Goal: Task Accomplishment & Management: Complete application form

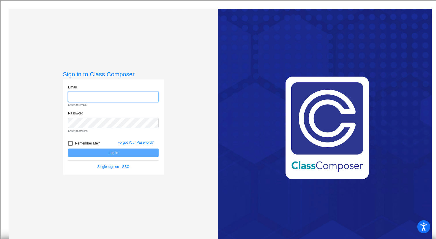
type input "[PERSON_NAME][EMAIL_ADDRESS][PERSON_NAME][DOMAIN_NAME]"
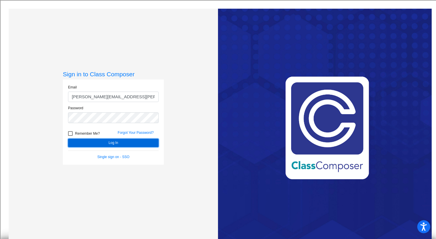
click at [113, 141] on button "Log In" at bounding box center [113, 142] width 91 height 8
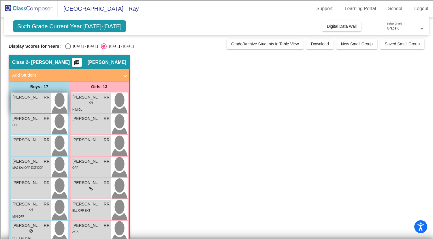
click at [36, 99] on span "[PERSON_NAME]" at bounding box center [26, 97] width 29 height 6
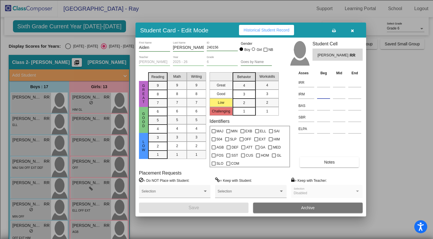
click at [319, 93] on input at bounding box center [323, 94] width 13 height 9
click at [323, 84] on input at bounding box center [323, 82] width 13 height 9
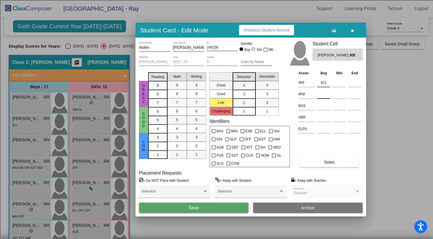
type input "621"
click at [322, 94] on input at bounding box center [323, 94] width 13 height 9
type input "507"
click at [320, 115] on input at bounding box center [323, 117] width 13 height 9
type input "LR"
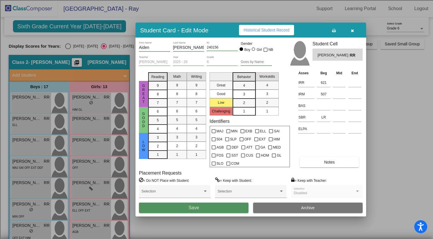
click at [215, 208] on button "Save" at bounding box center [194, 207] width 110 height 10
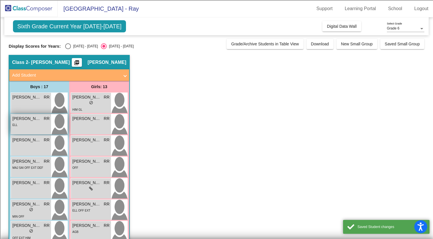
click at [33, 123] on div "ELL" at bounding box center [30, 124] width 37 height 6
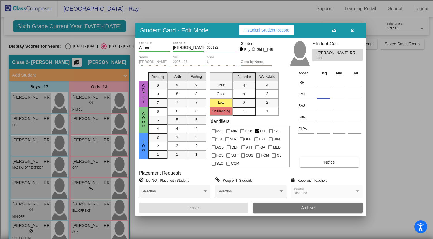
click at [323, 94] on input at bounding box center [323, 94] width 13 height 9
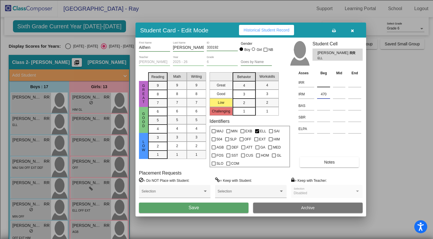
type input "470"
click at [323, 85] on input at bounding box center [323, 82] width 13 height 9
type input "546"
click at [206, 209] on button "Save" at bounding box center [194, 207] width 110 height 10
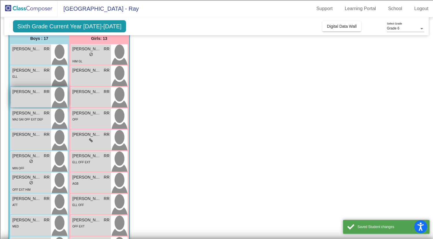
scroll to position [63, 0]
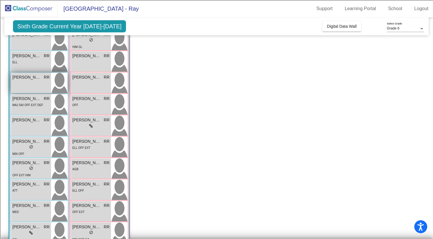
click at [37, 85] on div "[PERSON_NAME] RR lock do_not_disturb_alt" at bounding box center [31, 83] width 40 height 20
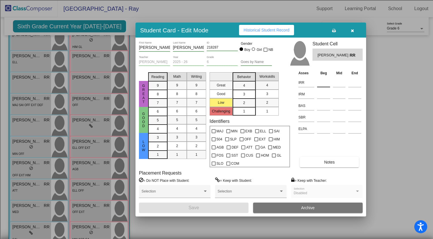
click at [320, 83] on input at bounding box center [323, 82] width 13 height 9
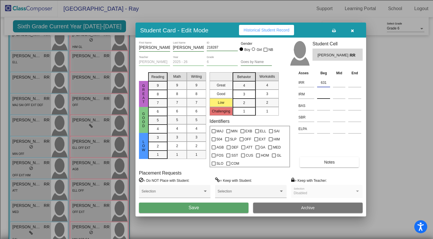
type input "631"
click at [320, 96] on input at bounding box center [323, 94] width 13 height 9
type input "493"
click at [205, 206] on button "Save" at bounding box center [194, 207] width 110 height 10
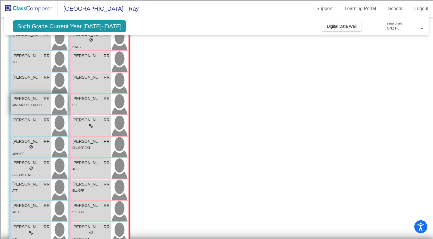
click at [34, 102] on div "MAJ SAI OFF EXT DEF" at bounding box center [27, 105] width 31 height 6
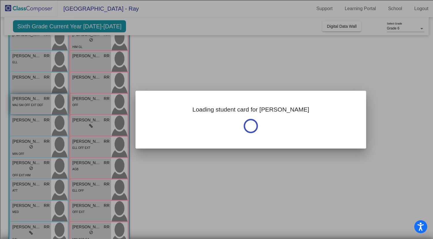
click at [34, 102] on div at bounding box center [216, 119] width 433 height 239
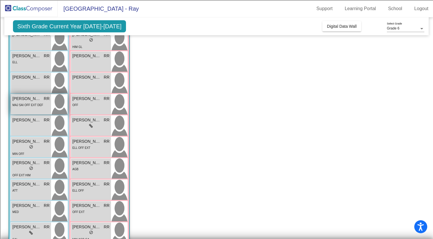
click at [34, 102] on div "MAJ SAI OFF EXT DEF" at bounding box center [27, 105] width 31 height 6
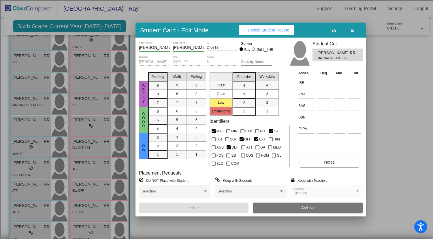
click at [323, 82] on input at bounding box center [323, 82] width 13 height 9
click at [320, 97] on input at bounding box center [323, 94] width 13 height 9
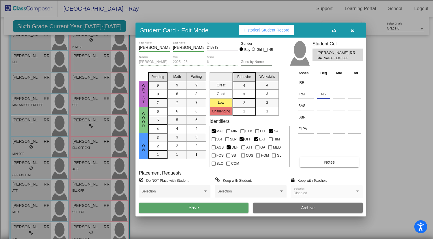
type input "419"
click at [324, 85] on input at bounding box center [323, 82] width 13 height 9
type input "422"
click at [207, 211] on button "Save" at bounding box center [194, 207] width 110 height 10
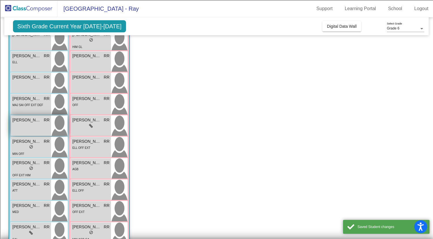
click at [37, 125] on div "[PERSON_NAME] RR lock do_not_disturb_alt" at bounding box center [31, 125] width 40 height 20
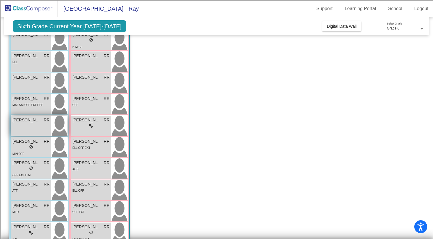
click at [37, 125] on div "[PERSON_NAME] RR lock do_not_disturb_alt" at bounding box center [31, 125] width 40 height 20
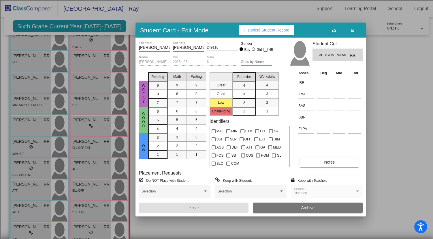
click at [322, 83] on input at bounding box center [323, 82] width 13 height 9
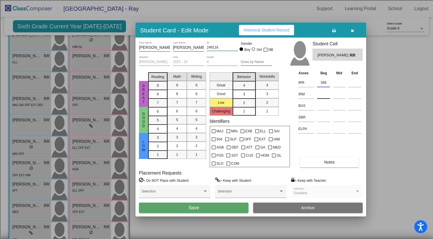
type input "585"
click at [323, 92] on input at bounding box center [323, 94] width 13 height 9
type input "485"
click at [213, 210] on button "Save" at bounding box center [194, 207] width 110 height 10
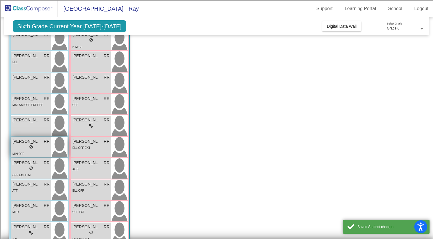
click at [41, 154] on div "MIN OFF" at bounding box center [30, 153] width 37 height 6
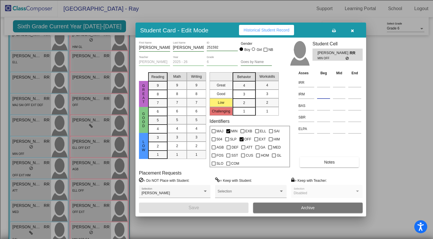
click at [319, 96] on input at bounding box center [323, 94] width 13 height 9
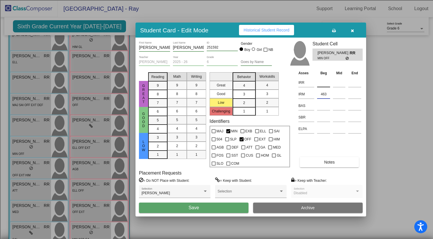
type input "463"
click at [322, 86] on input at bounding box center [323, 82] width 13 height 9
type input "532"
click at [200, 210] on button "Save" at bounding box center [194, 207] width 110 height 10
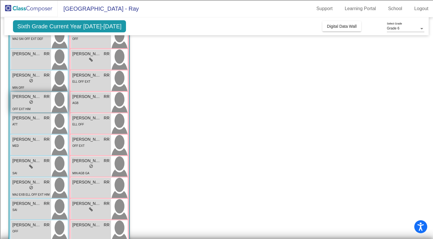
scroll to position [129, 0]
click at [39, 103] on div "lock do_not_disturb_alt" at bounding box center [30, 102] width 37 height 6
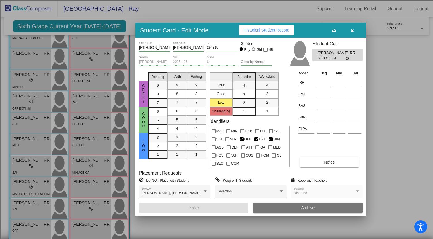
click at [324, 83] on input at bounding box center [323, 82] width 13 height 9
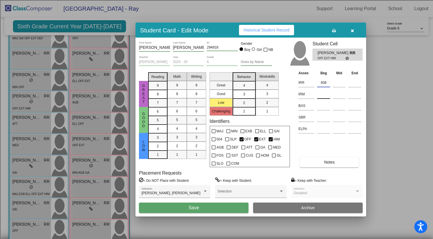
type input "608"
click at [325, 95] on input at bounding box center [323, 94] width 13 height 9
type input "498"
click at [224, 209] on button "Save" at bounding box center [194, 207] width 110 height 10
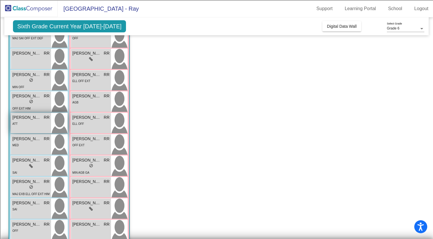
click at [35, 128] on div "[PERSON_NAME] RR lock do_not_disturb_alt ATT" at bounding box center [31, 123] width 40 height 20
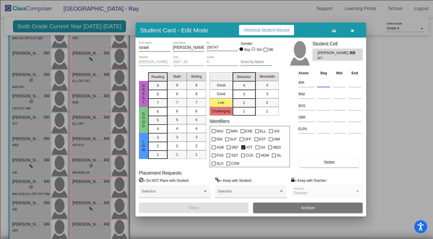
click at [325, 81] on input at bounding box center [323, 82] width 13 height 9
click at [321, 95] on input at bounding box center [323, 94] width 13 height 9
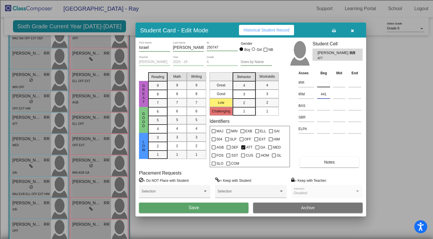
type input "441"
click at [322, 83] on input at bounding box center [323, 82] width 13 height 9
type input "481"
click at [225, 209] on button "Save" at bounding box center [194, 207] width 110 height 10
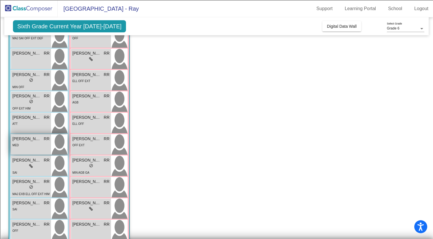
click at [37, 143] on div "MED" at bounding box center [30, 145] width 37 height 6
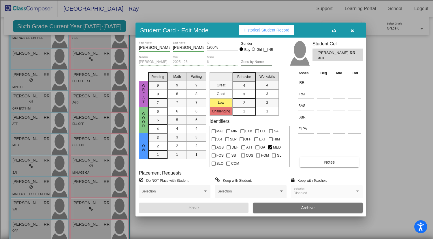
click at [321, 84] on input at bounding box center [323, 82] width 13 height 9
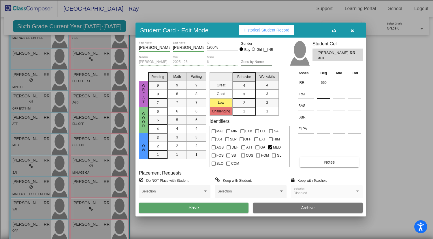
type input "660"
click at [322, 94] on input at bounding box center [323, 94] width 13 height 9
type input "519"
click at [227, 207] on button "Save" at bounding box center [194, 207] width 110 height 10
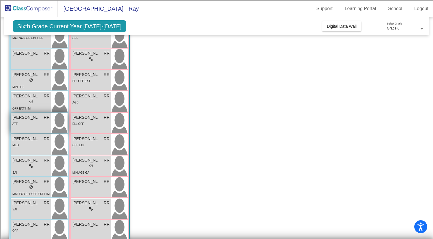
click at [35, 121] on div "ATT" at bounding box center [30, 123] width 37 height 6
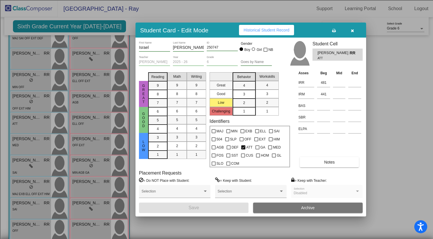
click at [353, 30] on icon "button" at bounding box center [352, 31] width 3 height 4
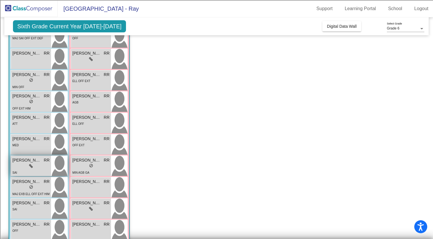
click at [25, 166] on div "lock do_not_disturb_alt" at bounding box center [30, 166] width 37 height 6
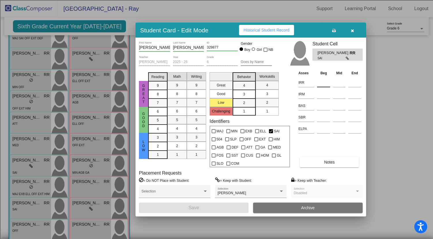
click at [324, 83] on input at bounding box center [323, 82] width 13 height 9
click at [322, 97] on input at bounding box center [323, 94] width 13 height 9
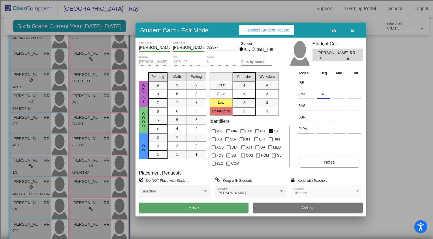
type input "376"
click at [324, 83] on input at bounding box center [323, 82] width 13 height 9
type input "419"
click at [207, 209] on button "Save" at bounding box center [194, 207] width 110 height 10
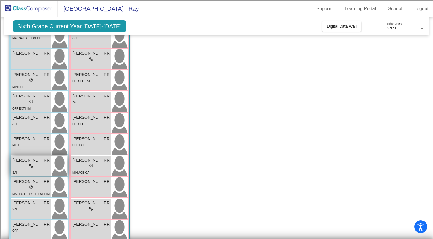
click at [39, 171] on div "SAI" at bounding box center [30, 172] width 37 height 6
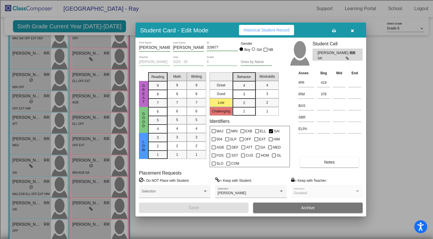
click at [352, 27] on button "button" at bounding box center [352, 30] width 18 height 10
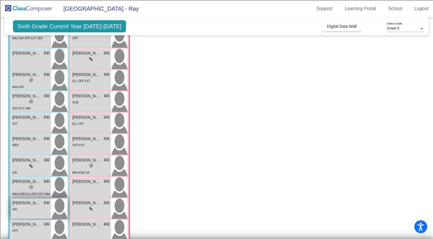
click at [30, 202] on span "[PERSON_NAME]" at bounding box center [26, 203] width 29 height 6
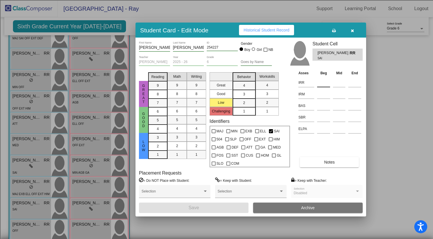
click at [324, 80] on input at bounding box center [323, 82] width 13 height 9
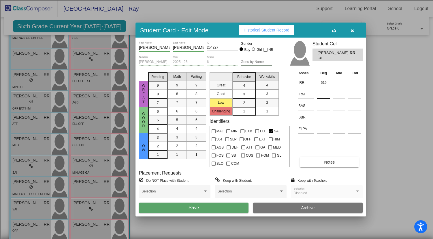
type input "519"
click at [324, 97] on input at bounding box center [323, 94] width 13 height 9
click at [324, 96] on input at bounding box center [323, 94] width 13 height 9
type input "460"
click at [195, 206] on span "Save" at bounding box center [194, 207] width 10 height 5
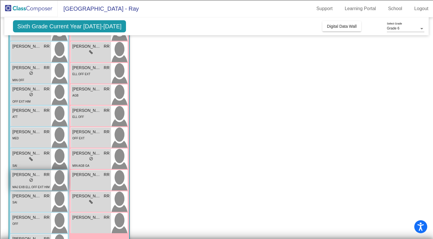
scroll to position [140, 0]
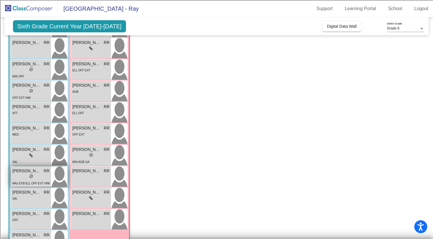
click at [35, 175] on div "lock do_not_disturb_alt" at bounding box center [30, 177] width 37 height 6
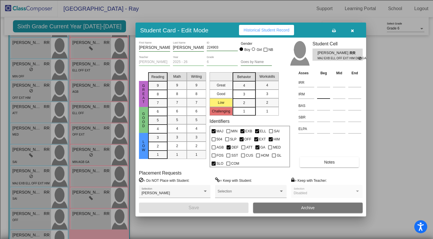
click at [322, 94] on input at bounding box center [323, 94] width 13 height 9
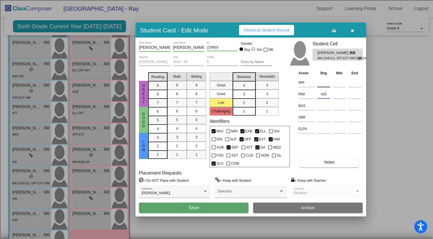
type input "425"
click at [324, 84] on input at bounding box center [323, 82] width 13 height 9
type input "468"
click at [207, 208] on button "Save" at bounding box center [194, 207] width 110 height 10
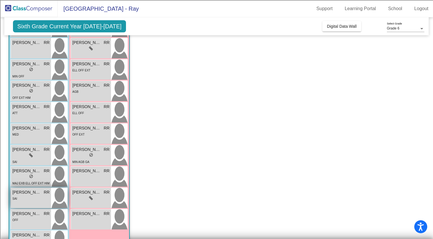
click at [23, 198] on div "SAI" at bounding box center [30, 198] width 37 height 6
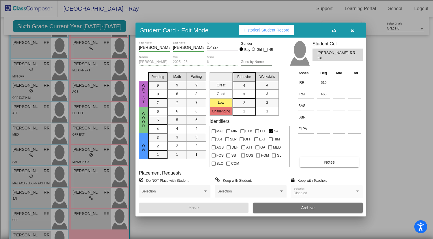
click at [355, 30] on button "button" at bounding box center [352, 30] width 18 height 10
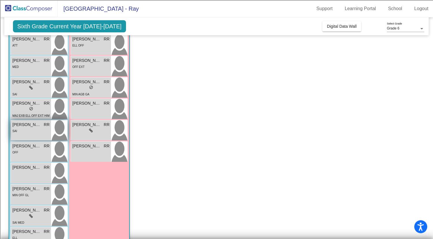
scroll to position [208, 0]
click at [33, 148] on span "[PERSON_NAME]" at bounding box center [26, 145] width 29 height 6
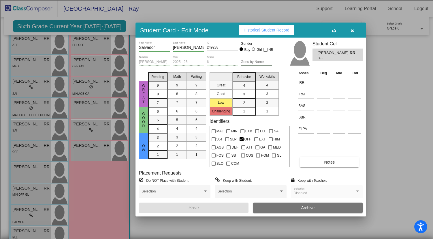
click at [320, 82] on input at bounding box center [323, 82] width 13 height 9
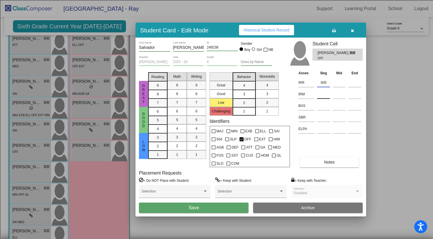
type input "605"
click at [328, 94] on input at bounding box center [323, 94] width 13 height 9
type input "496"
click at [237, 204] on button "Save" at bounding box center [194, 207] width 110 height 10
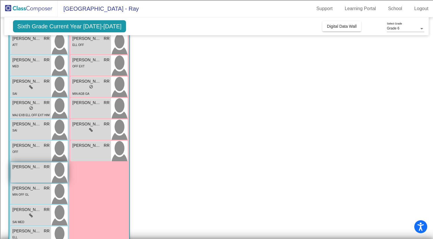
click at [29, 176] on div "[PERSON_NAME] [PERSON_NAME] lock do_not_disturb_alt" at bounding box center [31, 172] width 40 height 20
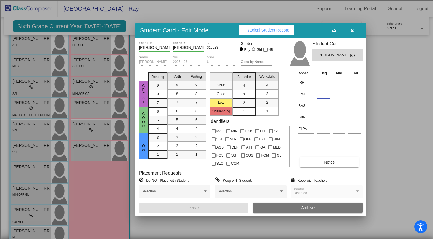
click at [321, 96] on input at bounding box center [323, 94] width 13 height 9
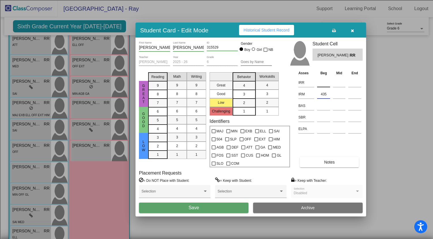
type input "435"
click at [323, 82] on input at bounding box center [323, 82] width 13 height 9
type input "513"
click at [201, 208] on button "Save" at bounding box center [194, 207] width 110 height 10
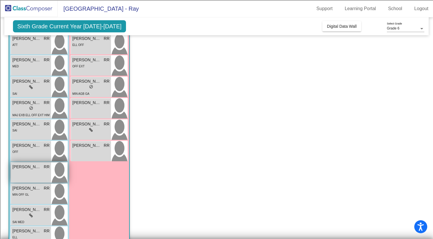
click at [32, 170] on div "[PERSON_NAME] [PERSON_NAME] lock do_not_disturb_alt" at bounding box center [31, 172] width 40 height 20
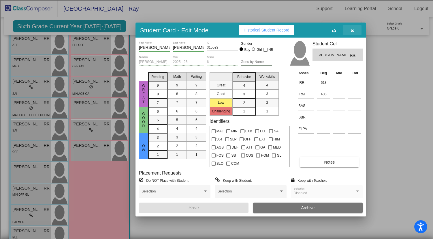
click at [350, 30] on button "button" at bounding box center [352, 30] width 18 height 10
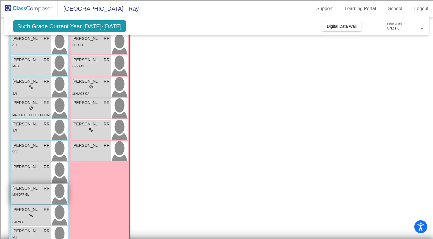
click at [36, 199] on div "[PERSON_NAME] lock do_not_disturb_alt MIN OFF GL" at bounding box center [31, 194] width 40 height 20
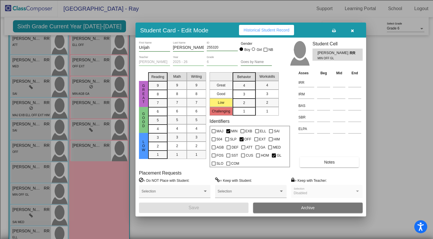
click at [30, 218] on div at bounding box center [216, 119] width 433 height 239
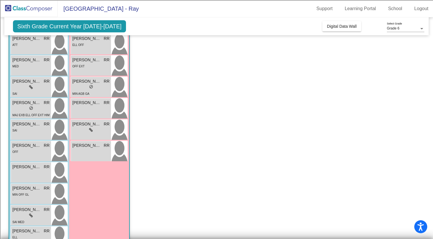
click at [30, 218] on div "lock do_not_disturb_alt" at bounding box center [31, 215] width 4 height 6
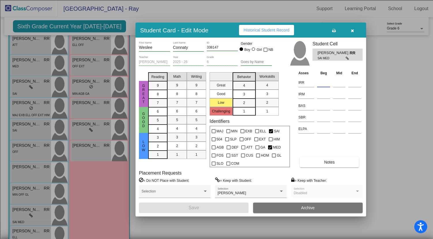
click at [321, 84] on input at bounding box center [323, 82] width 13 height 9
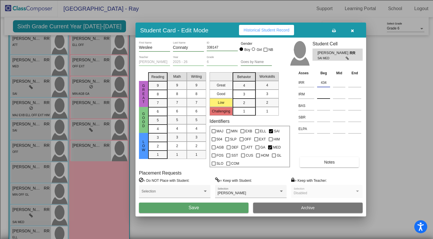
type input "434"
click at [320, 95] on input at bounding box center [323, 94] width 13 height 9
type input "433"
click at [220, 210] on button "Save" at bounding box center [194, 207] width 110 height 10
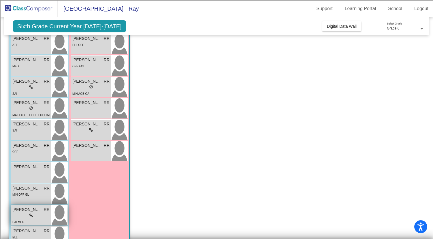
click at [38, 216] on div "lock do_not_disturb_alt" at bounding box center [30, 215] width 37 height 6
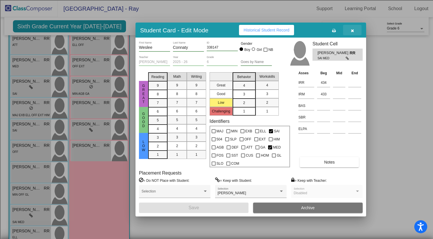
click at [352, 31] on icon "button" at bounding box center [352, 31] width 3 height 4
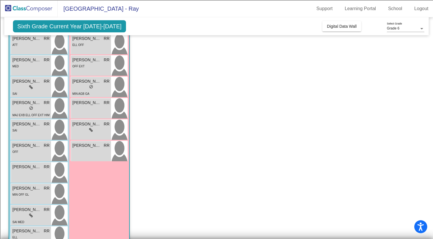
scroll to position [226, 0]
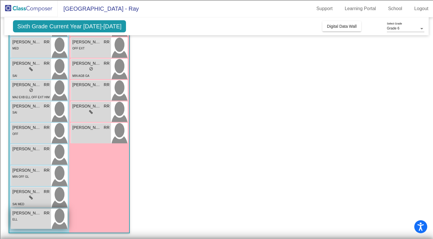
click at [31, 216] on div "ELL" at bounding box center [30, 219] width 37 height 6
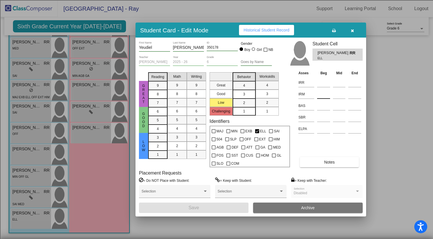
click at [323, 94] on input at bounding box center [323, 94] width 13 height 9
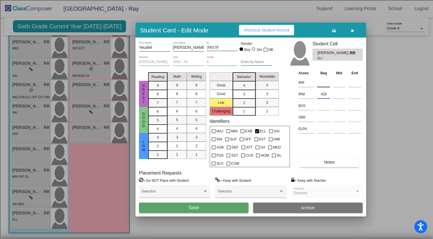
type input "428"
click at [325, 84] on input at bounding box center [323, 82] width 13 height 9
type input "458"
click at [206, 208] on button "Save" at bounding box center [194, 207] width 110 height 10
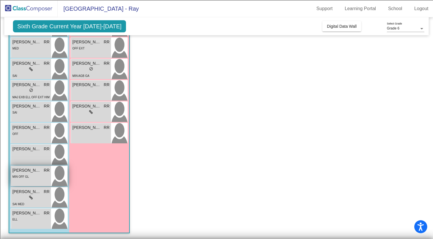
scroll to position [0, 0]
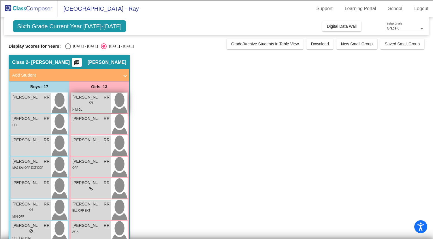
click at [104, 105] on div "lock do_not_disturb_alt" at bounding box center [90, 103] width 37 height 6
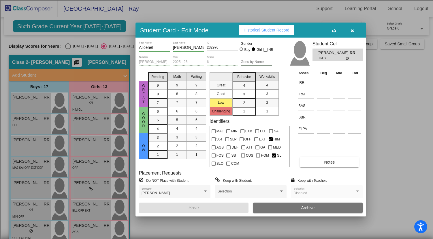
click at [323, 84] on input at bounding box center [323, 82] width 13 height 9
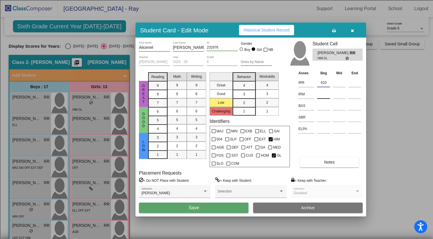
type input "610"
click at [323, 94] on input at bounding box center [323, 94] width 13 height 9
type input "483"
click at [215, 205] on button "Save" at bounding box center [194, 207] width 110 height 10
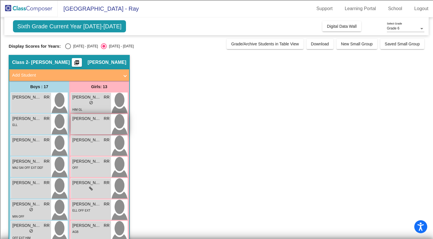
click at [93, 126] on div "[PERSON_NAME] RR lock do_not_disturb_alt" at bounding box center [91, 124] width 40 height 20
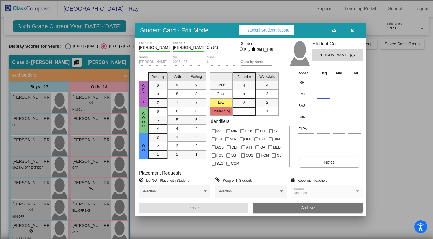
click at [324, 93] on input at bounding box center [323, 94] width 13 height 9
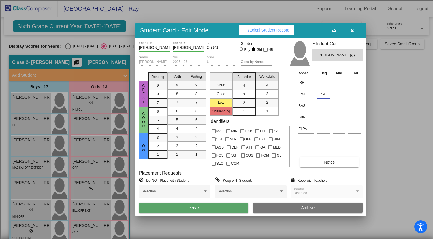
type input "498"
click at [323, 82] on input at bounding box center [323, 82] width 13 height 9
type input "640"
click at [208, 211] on button "Save" at bounding box center [194, 207] width 110 height 10
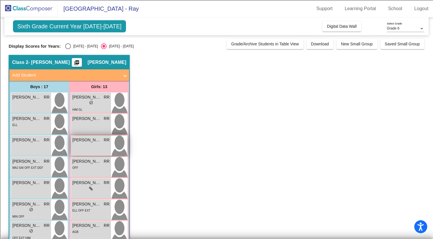
click at [96, 150] on div "[PERSON_NAME] RR lock do_not_disturb_alt" at bounding box center [91, 145] width 40 height 20
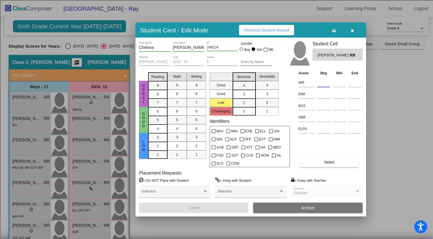
click at [322, 83] on input at bounding box center [323, 82] width 13 height 9
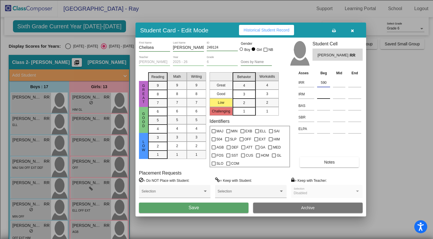
type input "590"
click at [323, 95] on input at bounding box center [323, 94] width 13 height 9
type input "473"
click at [215, 204] on button "Save" at bounding box center [194, 207] width 110 height 10
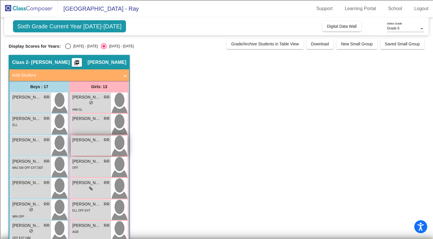
click at [96, 148] on div "[PERSON_NAME] RR lock do_not_disturb_alt" at bounding box center [91, 145] width 40 height 20
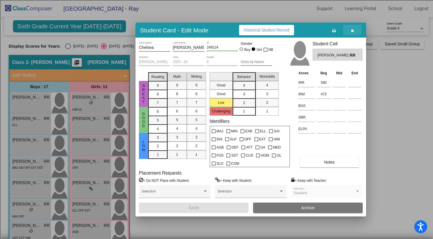
click at [351, 29] on icon "button" at bounding box center [352, 31] width 3 height 4
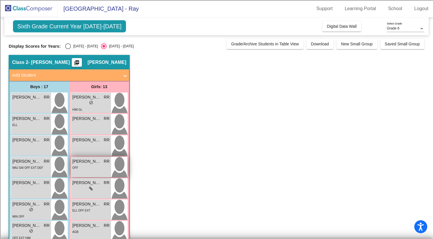
click at [96, 165] on div "OFF" at bounding box center [90, 167] width 37 height 6
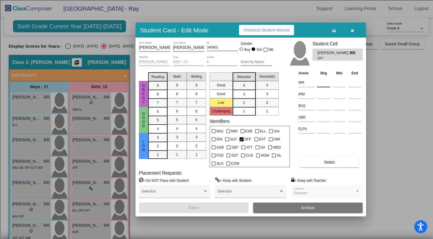
click at [323, 85] on input at bounding box center [323, 82] width 13 height 9
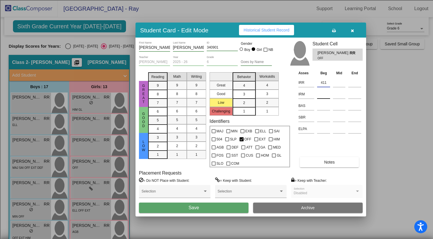
type input "411"
click at [325, 96] on input at bounding box center [323, 94] width 13 height 9
type input "411"
click at [325, 85] on input "411" at bounding box center [323, 82] width 13 height 9
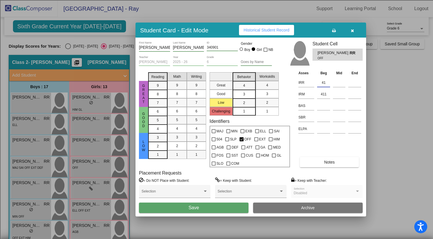
type input "4"
type input "538"
click at [187, 209] on button "Save" at bounding box center [194, 207] width 110 height 10
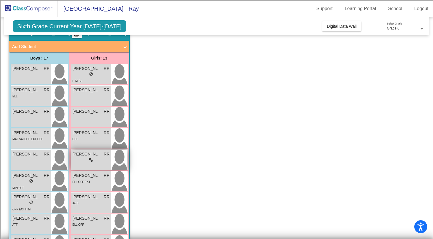
scroll to position [30, 0]
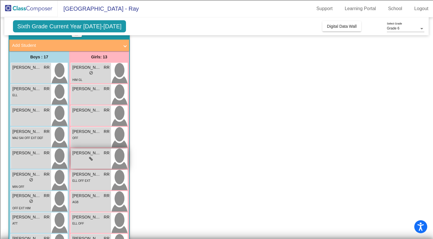
click at [101, 158] on div "lock do_not_disturb_alt" at bounding box center [90, 159] width 37 height 6
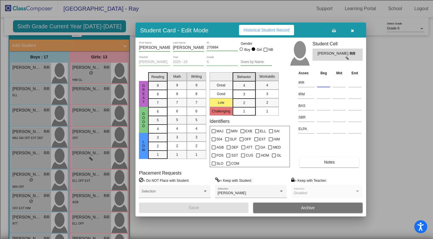
click at [323, 84] on input at bounding box center [323, 82] width 13 height 9
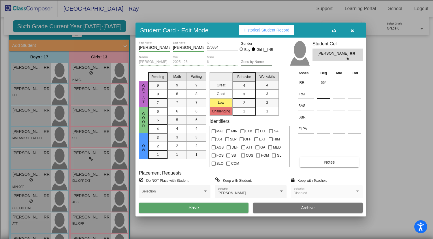
type input "554"
click at [321, 94] on input at bounding box center [323, 94] width 13 height 9
type input "463"
click at [214, 209] on button "Save" at bounding box center [194, 207] width 110 height 10
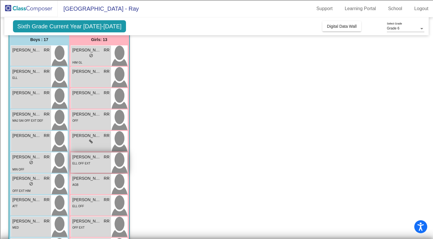
scroll to position [54, 0]
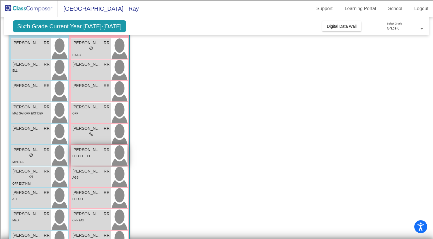
click at [92, 158] on div "ELL OFF EXT" at bounding box center [90, 156] width 37 height 6
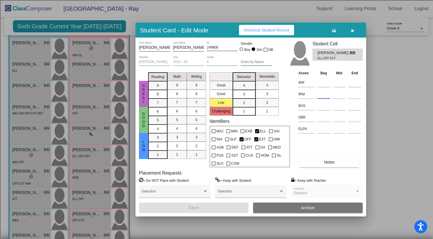
click at [324, 92] on input at bounding box center [323, 94] width 13 height 9
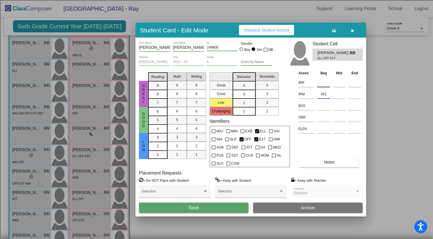
type input "451"
click at [322, 83] on input at bounding box center [323, 82] width 13 height 9
type input "530"
click at [191, 209] on span "Save" at bounding box center [194, 207] width 10 height 5
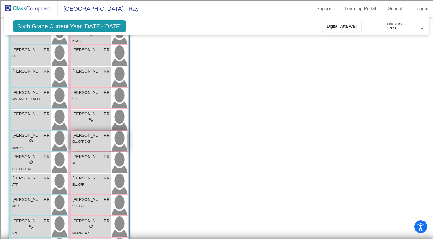
scroll to position [69, 0]
click at [93, 139] on div "ELL OFF EXT" at bounding box center [90, 141] width 37 height 6
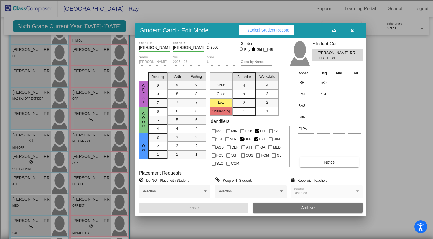
click at [355, 29] on button "button" at bounding box center [352, 30] width 18 height 10
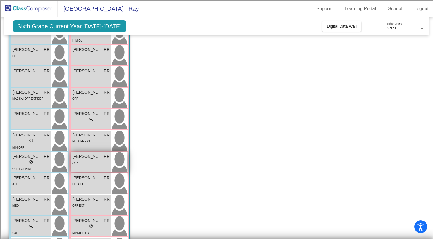
click at [98, 165] on div "AGB" at bounding box center [90, 162] width 37 height 6
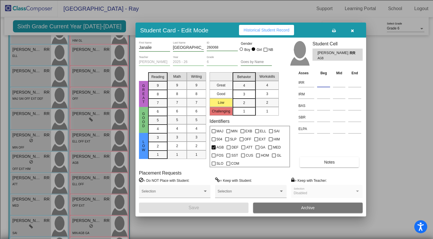
click at [323, 81] on input at bounding box center [323, 82] width 13 height 9
